Goal: Check status: Check status

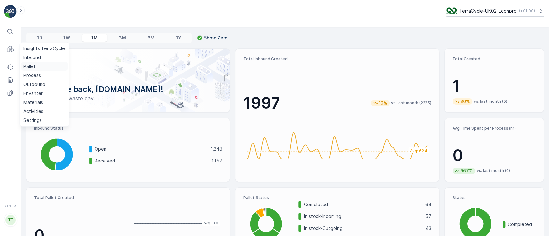
click at [33, 65] on p "Pallet" at bounding box center [29, 66] width 12 height 6
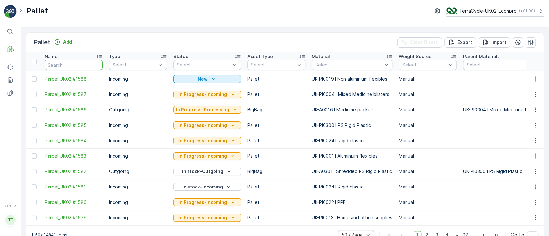
click at [68, 65] on input "text" at bounding box center [74, 65] width 58 height 10
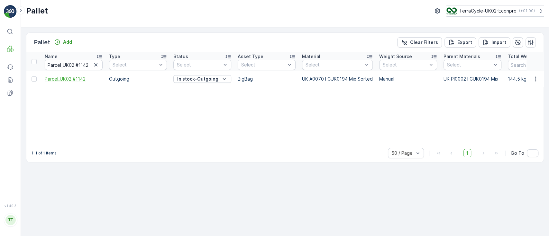
click at [72, 78] on span "Parcel_UK02 #1142" at bounding box center [74, 79] width 58 height 6
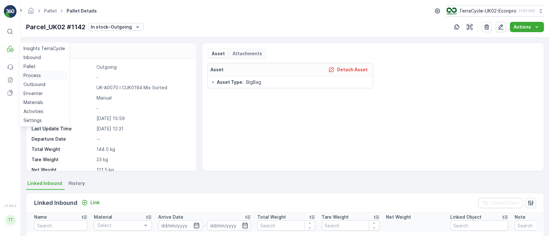
click at [34, 75] on p "Process" at bounding box center [31, 75] width 17 height 6
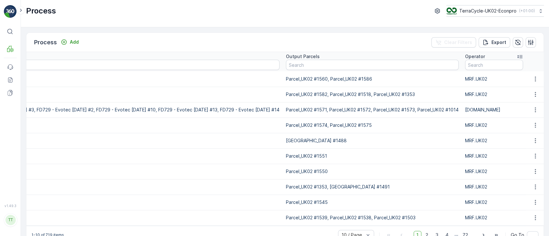
scroll to position [0, 871]
click at [427, 64] on input "text" at bounding box center [372, 65] width 173 height 10
paste input "Parcel_UK02 #1142"
type input "Parcel_UK02 #1142"
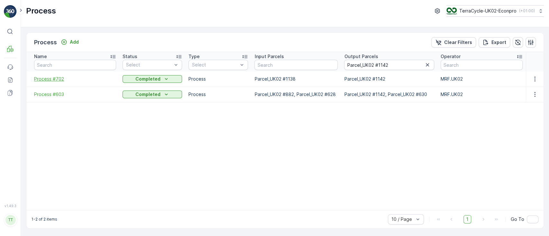
click at [55, 81] on span "Process #702" at bounding box center [75, 79] width 82 height 6
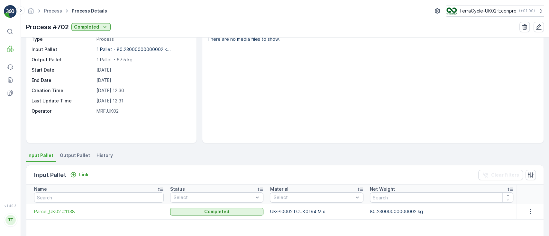
scroll to position [57, 0]
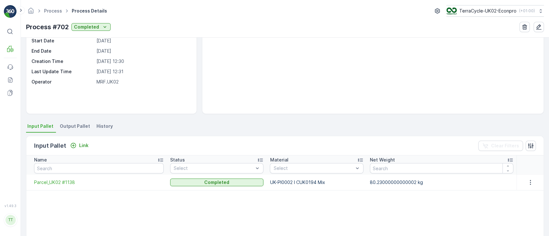
click at [72, 124] on span "Output Pallet" at bounding box center [75, 126] width 30 height 6
